Goal: Understand process/instructions

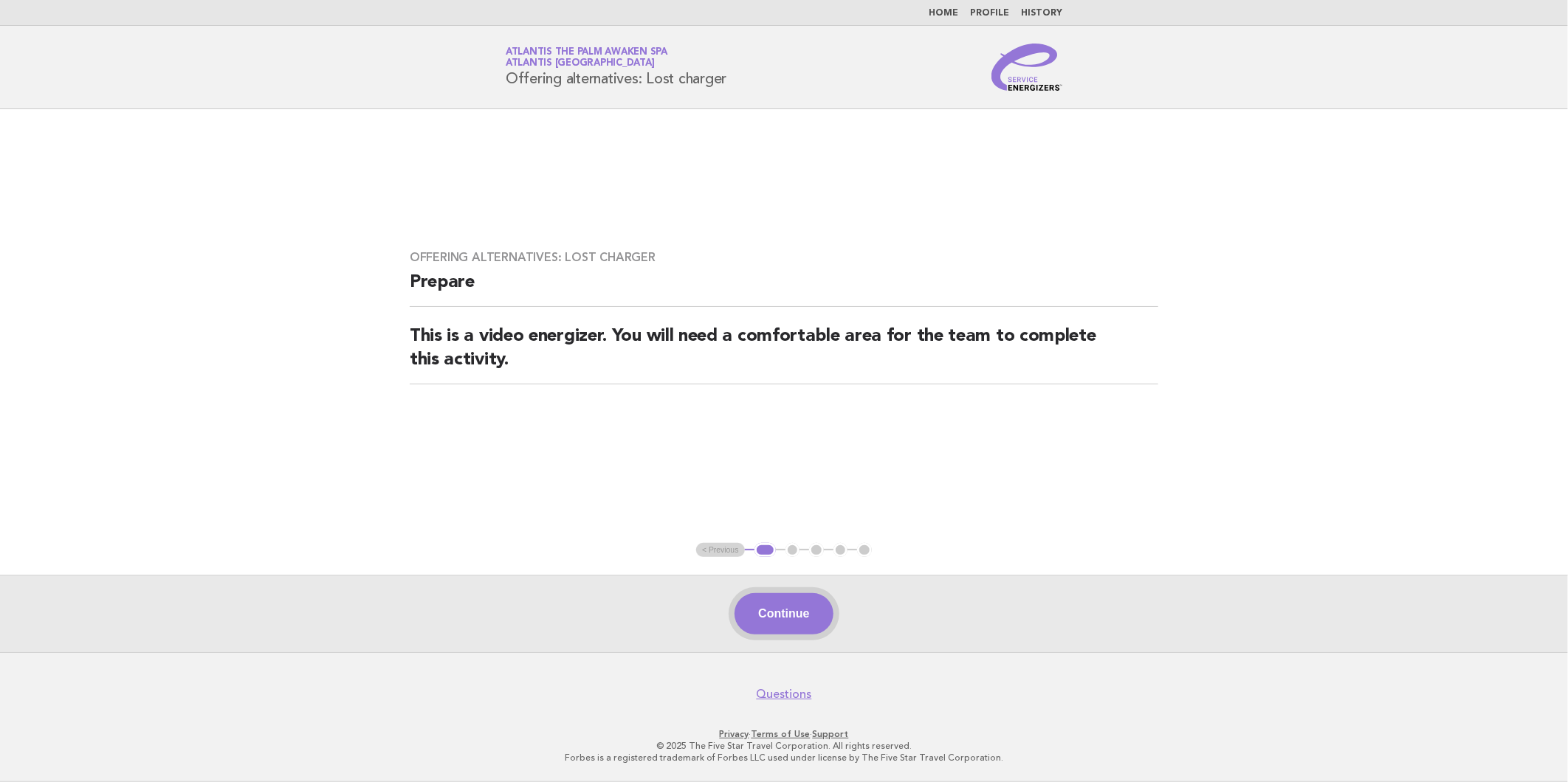
click at [776, 601] on button "Continue" at bounding box center [784, 614] width 98 height 41
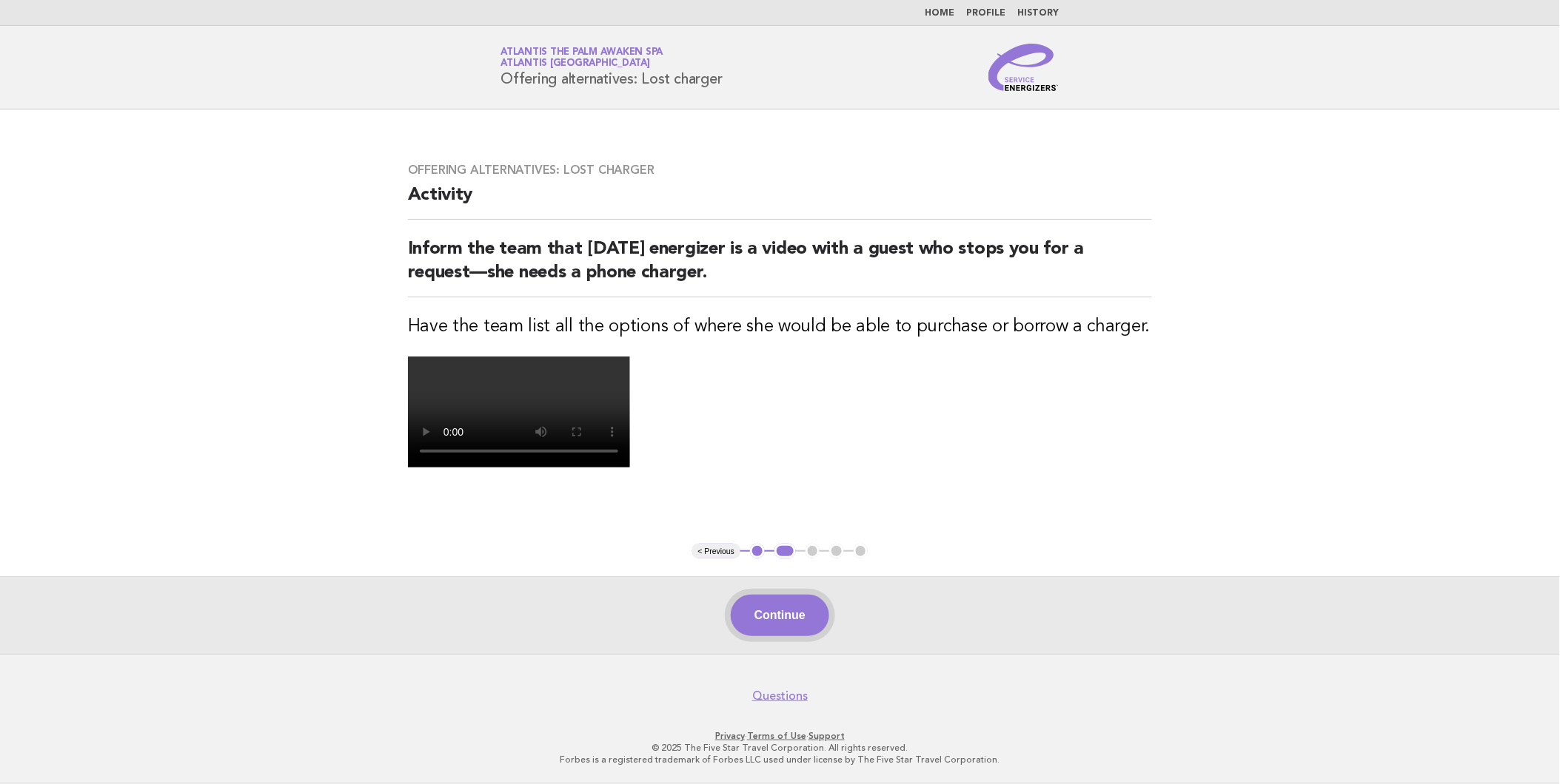
click at [772, 622] on button "Continue" at bounding box center [780, 616] width 99 height 41
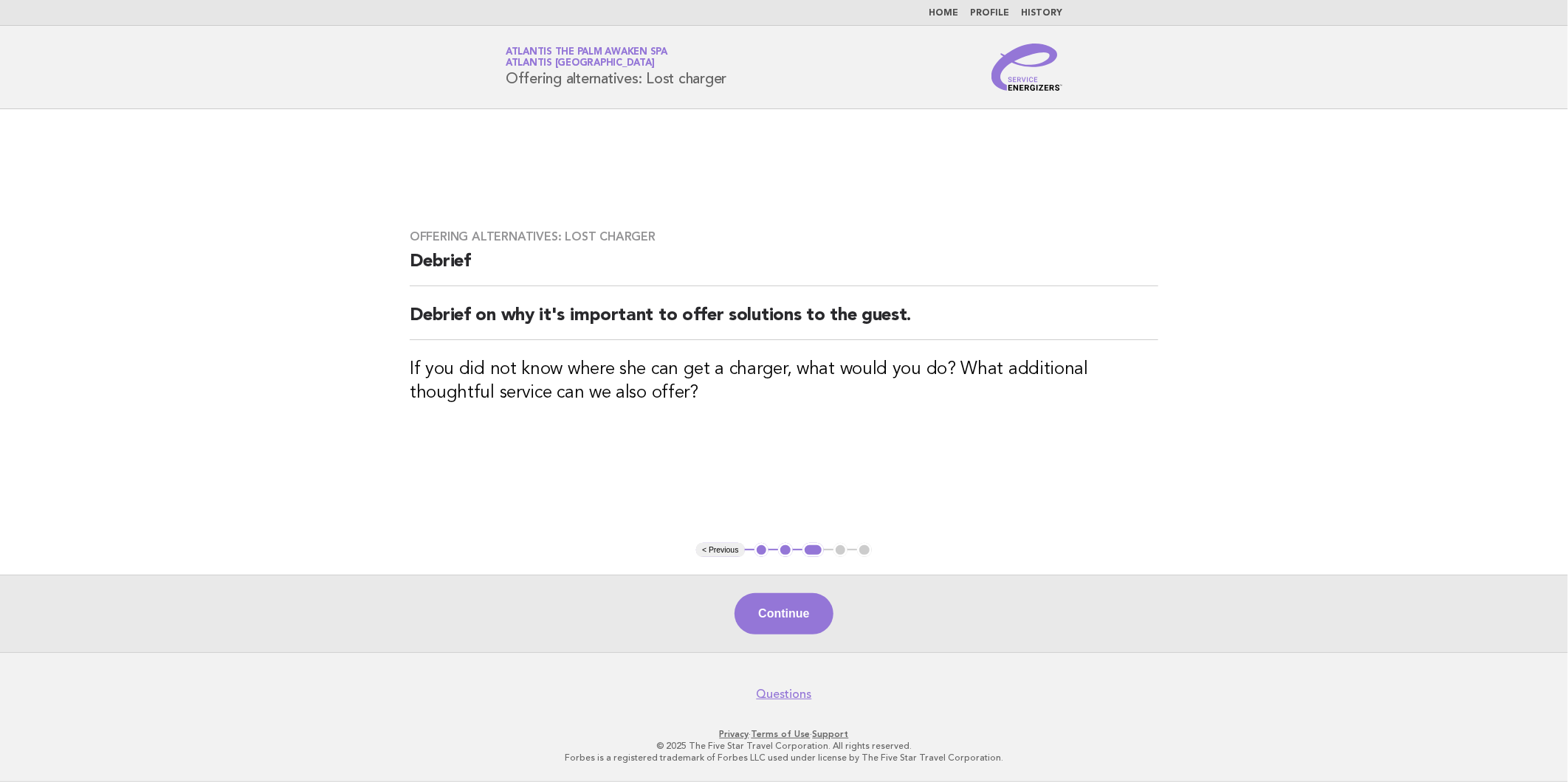
drag, startPoint x: 793, startPoint y: 620, endPoint x: 794, endPoint y: 657, distance: 37.0
click at [794, 657] on body "Home Profile History Service Energizers Atlantis The Palm Awaken Spa Atlantis […" at bounding box center [784, 391] width 1568 height 782
click at [801, 640] on div "Continue" at bounding box center [784, 614] width 1568 height 78
click at [786, 619] on button "Continue" at bounding box center [784, 614] width 98 height 41
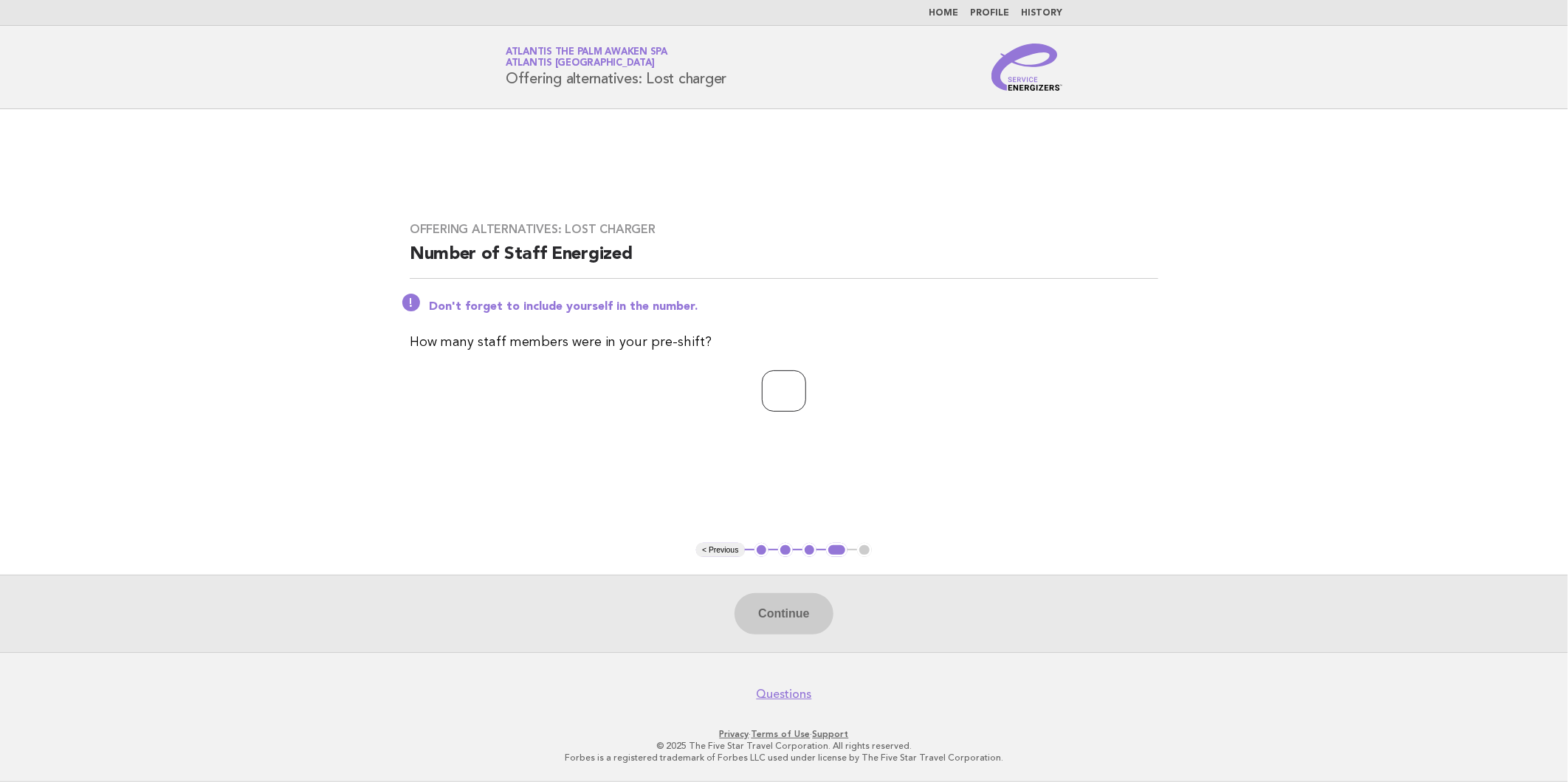
click at [786, 392] on input "number" at bounding box center [784, 391] width 44 height 41
type input "*"
click at [755, 635] on button "Continue" at bounding box center [784, 614] width 98 height 41
